Goal: Find specific page/section: Find specific page/section

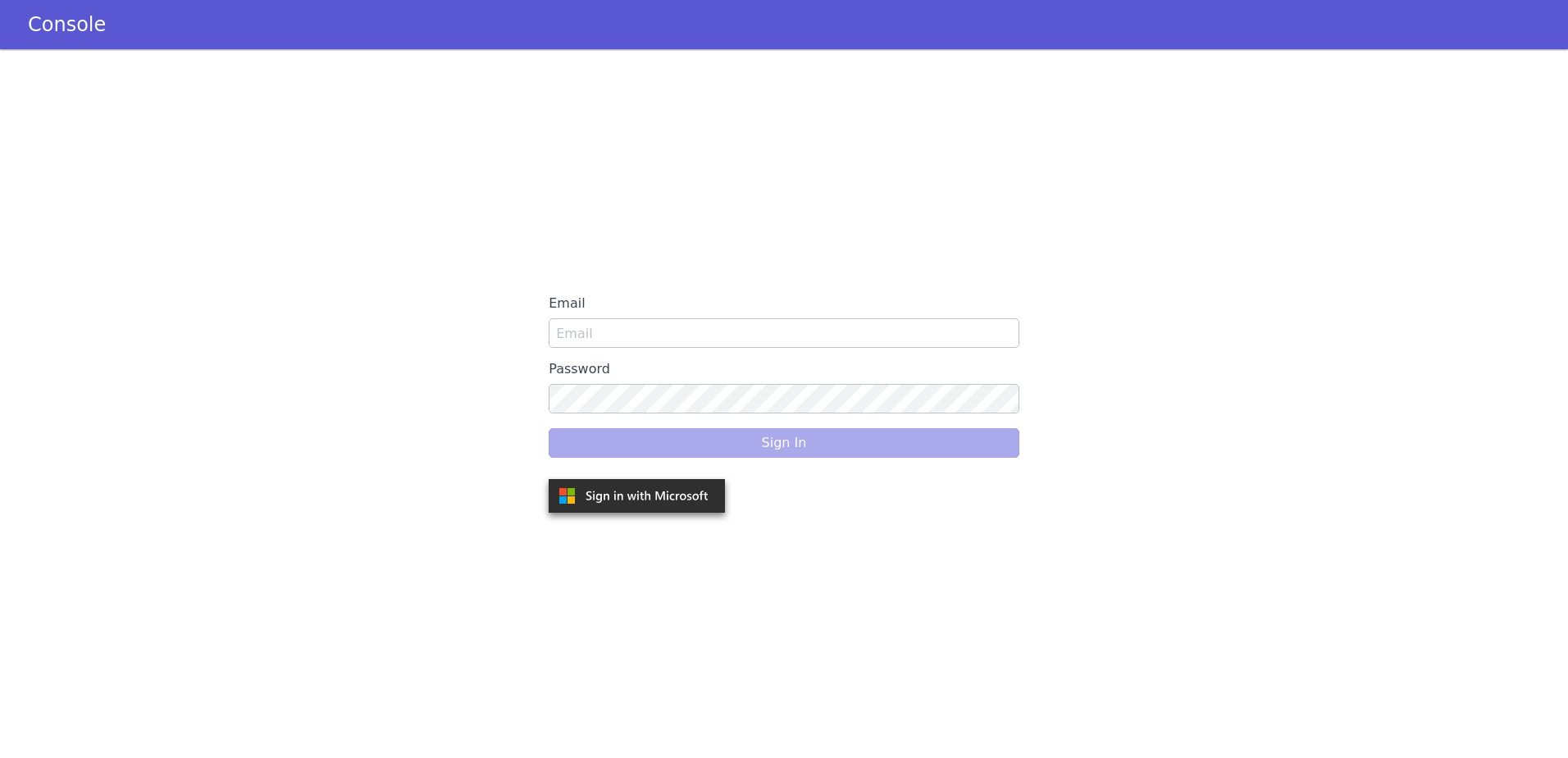
click at [644, 316] on label "Email" at bounding box center [784, 303] width 471 height 30
click at [644, 318] on input "Email" at bounding box center [784, 333] width 471 height 30
click at [666, 334] on input "Email" at bounding box center [784, 333] width 471 height 30
click at [710, 332] on input "Email" at bounding box center [784, 333] width 471 height 30
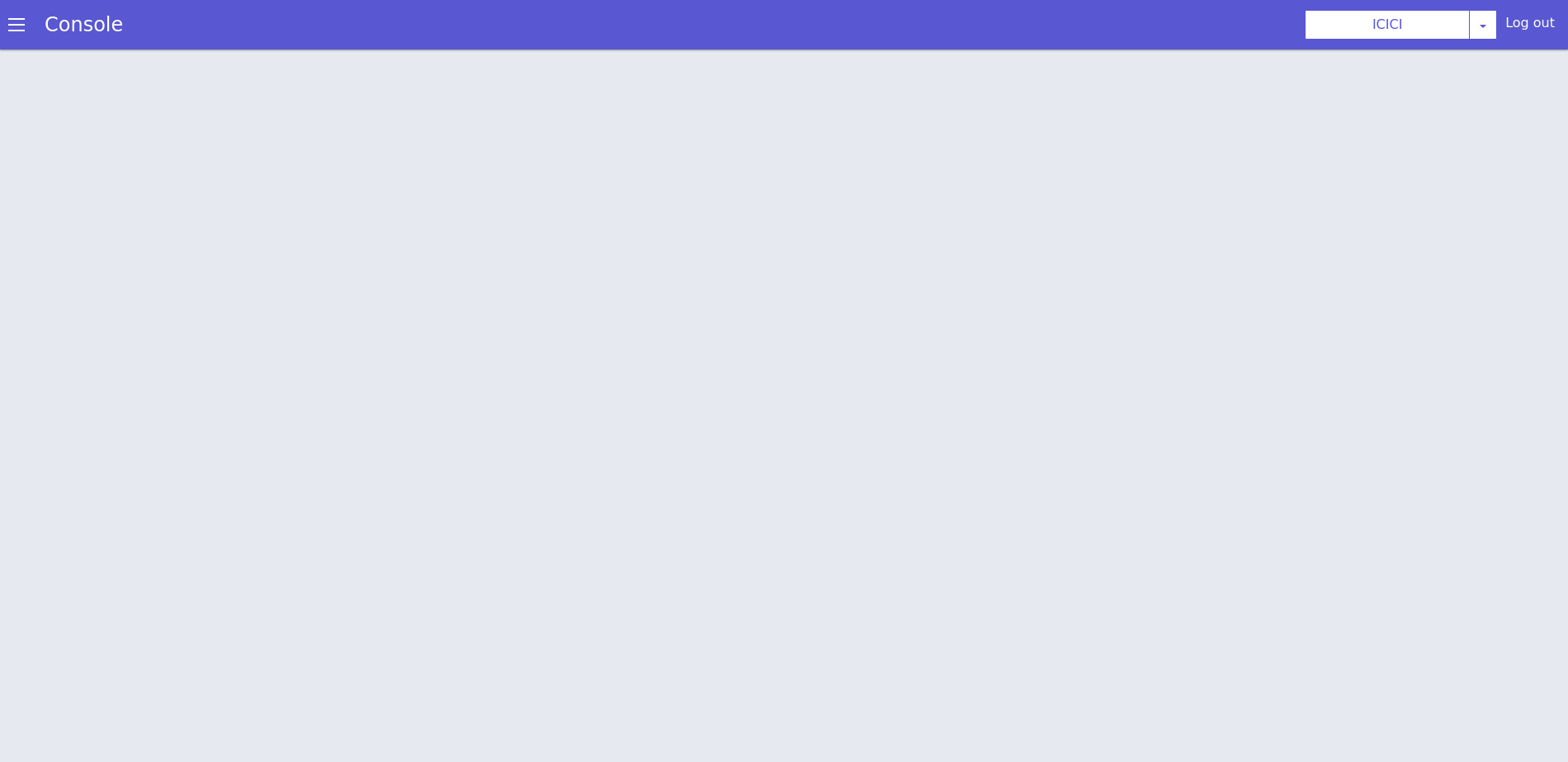
scroll to position [6, 0]
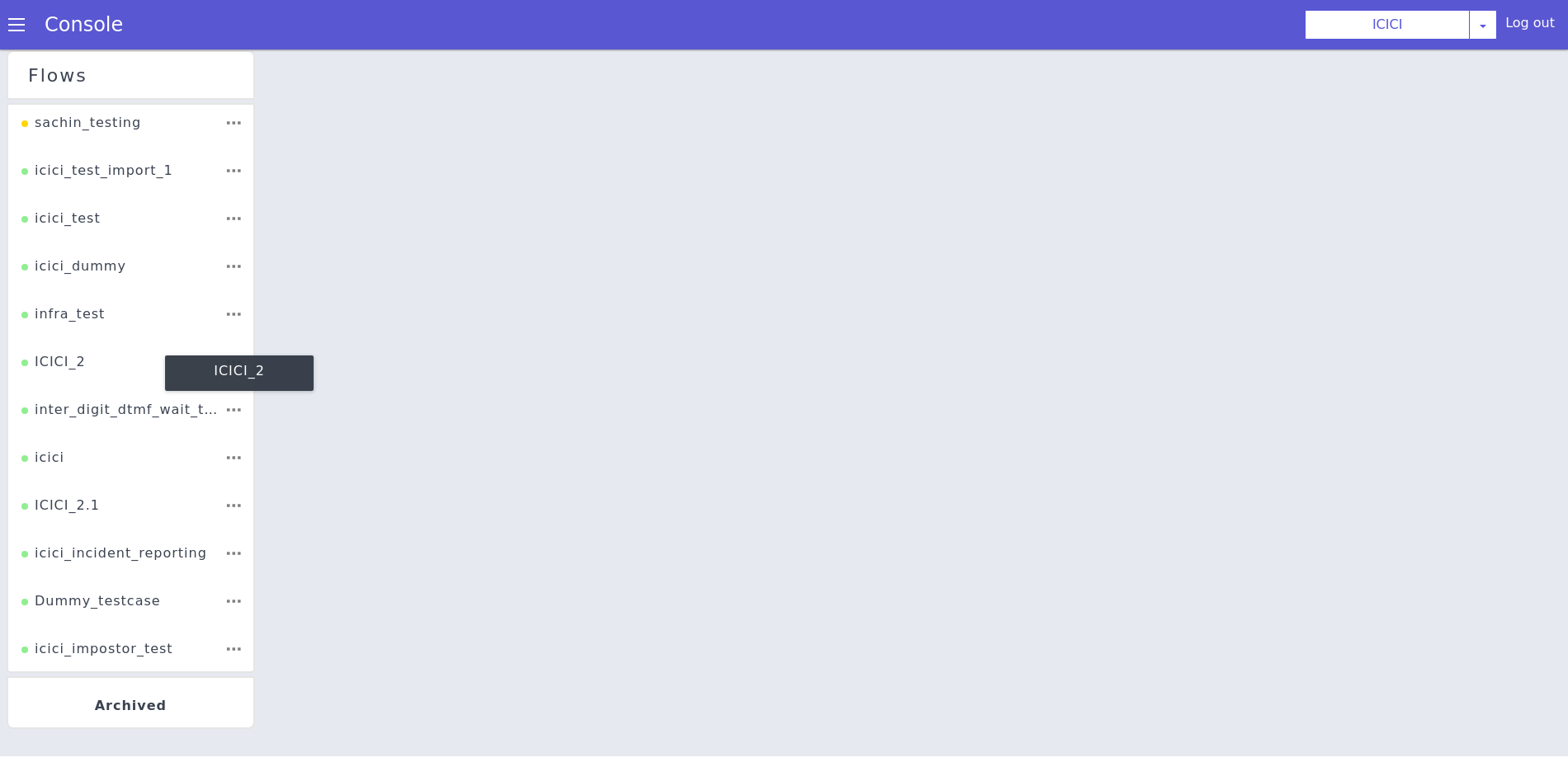
click at [66, 367] on div "ICICI_2" at bounding box center [53, 367] width 65 height 31
